Goal: Transaction & Acquisition: Obtain resource

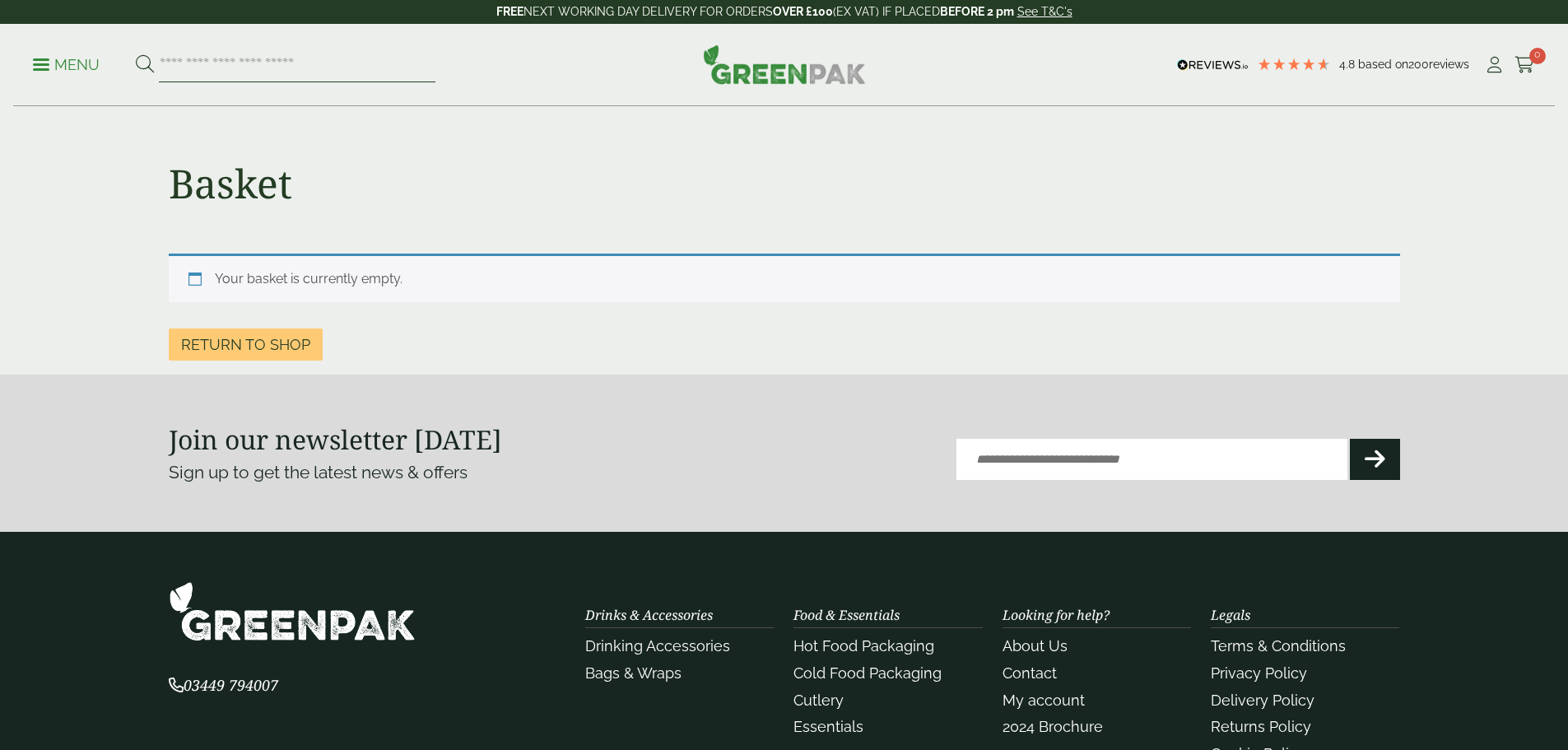
click at [294, 65] on input "search" at bounding box center [298, 65] width 277 height 34
type input "*****"
click at [135, 54] on button at bounding box center [144, 65] width 18 height 21
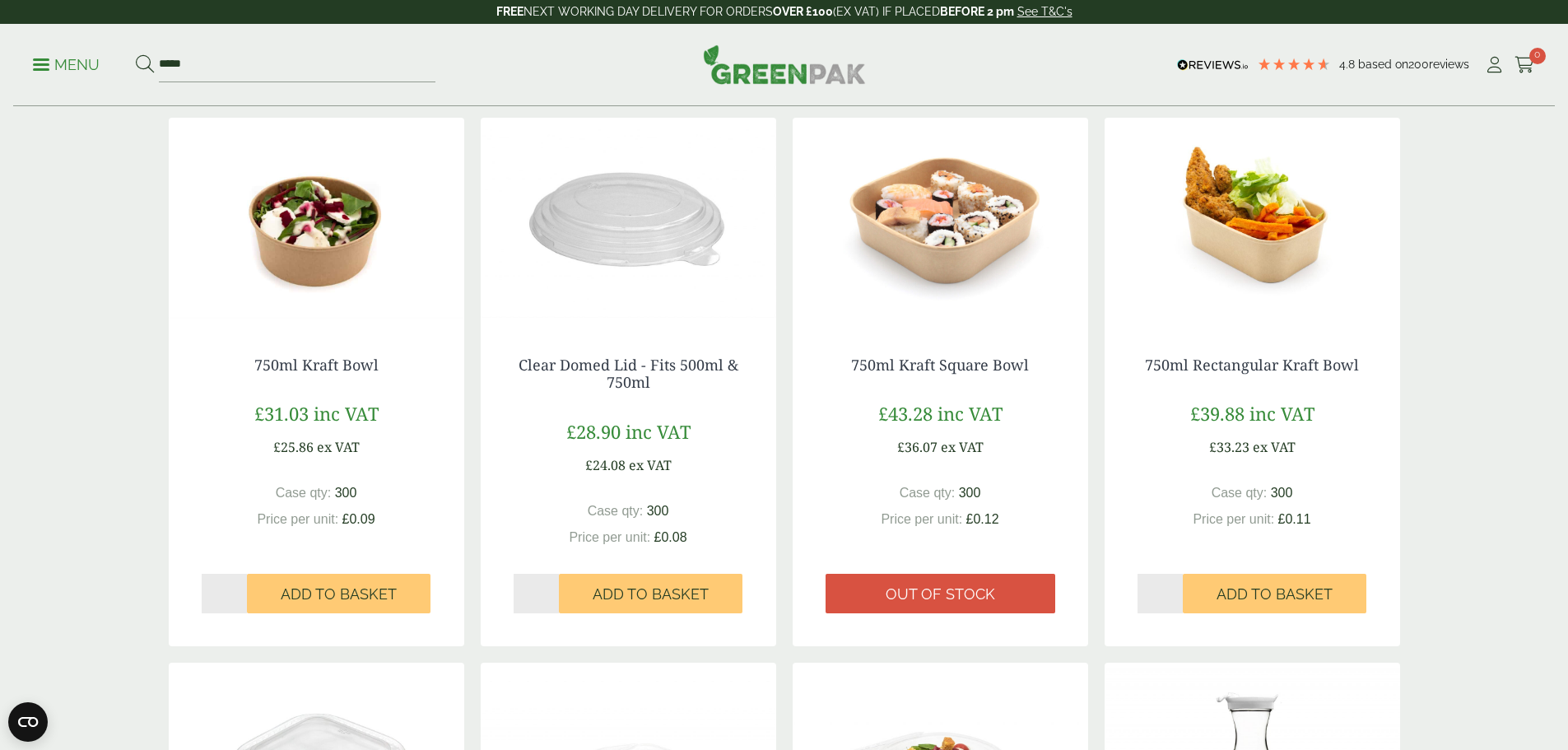
scroll to position [329, 0]
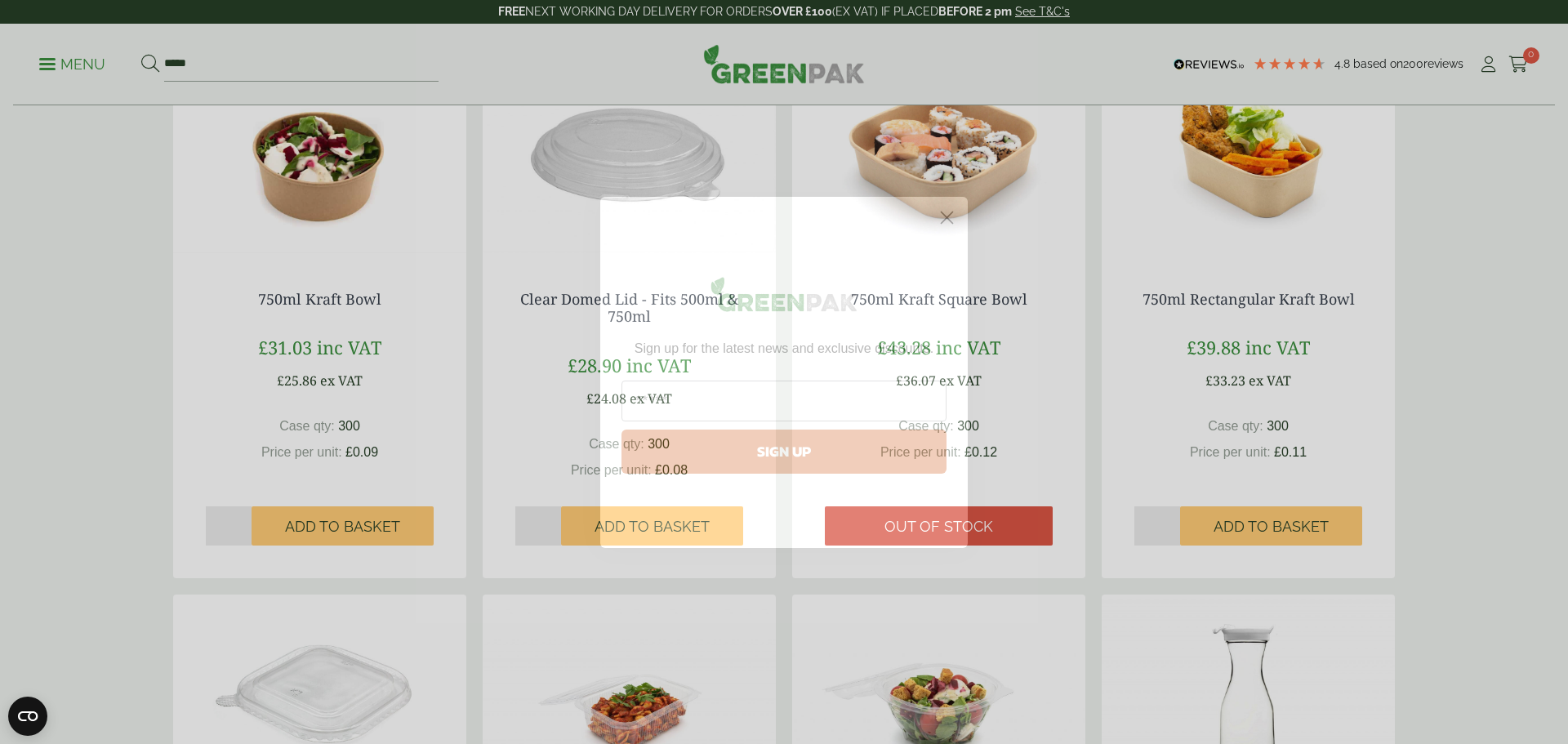
click at [943, 218] on circle "Close dialog" at bounding box center [946, 217] width 26 height 27
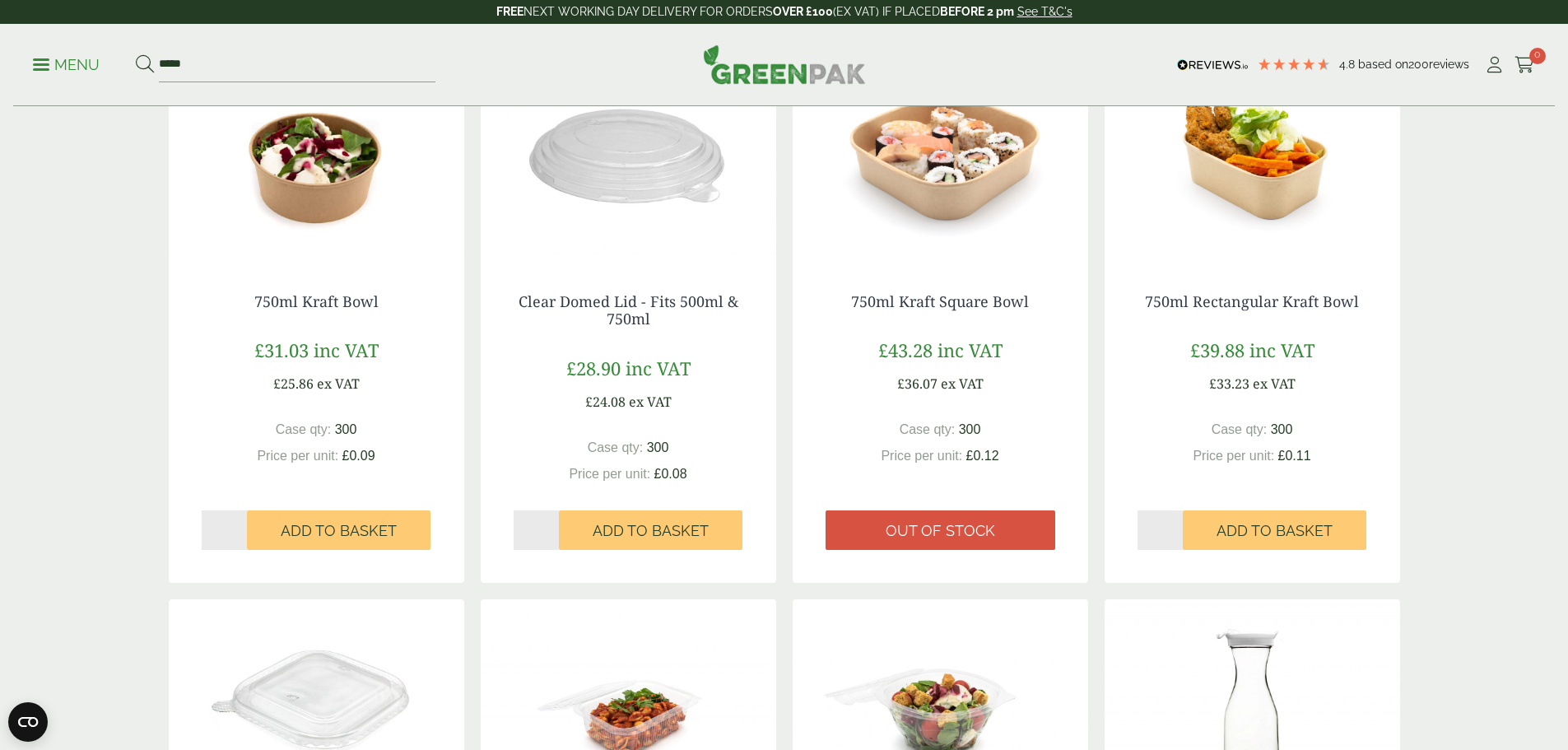
click at [327, 205] on img at bounding box center [317, 157] width 296 height 206
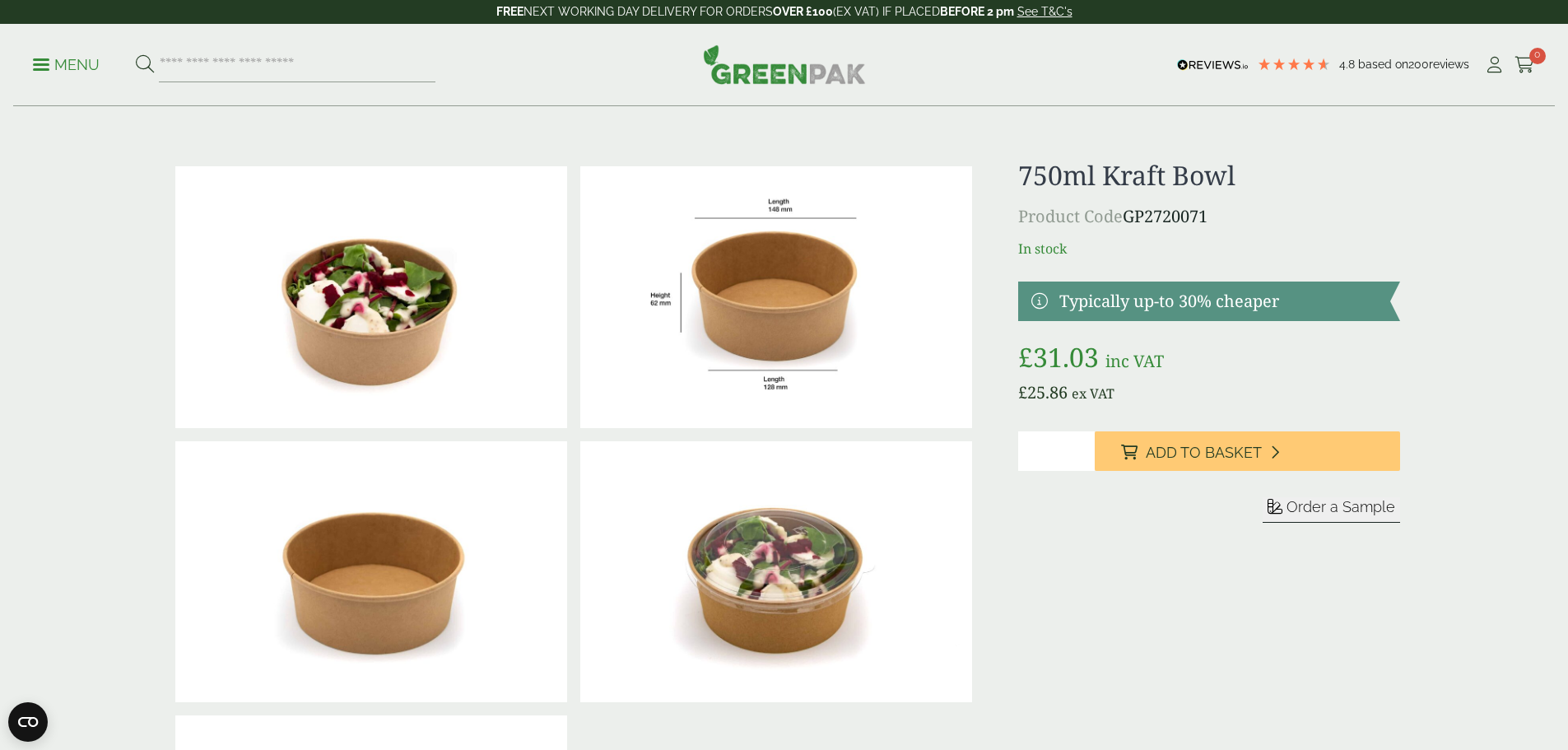
click at [1115, 580] on div "750ml Kraft Bowl Product Code GP2720071 In stock Typically up-to 30% cheaper £ …" at bounding box center [1208, 572] width 382 height 824
click at [1083, 351] on bdi "£ 31.03" at bounding box center [1058, 357] width 81 height 35
click at [1048, 518] on div "Order a Sample" at bounding box center [1208, 510] width 382 height 26
